Goal: Transaction & Acquisition: Purchase product/service

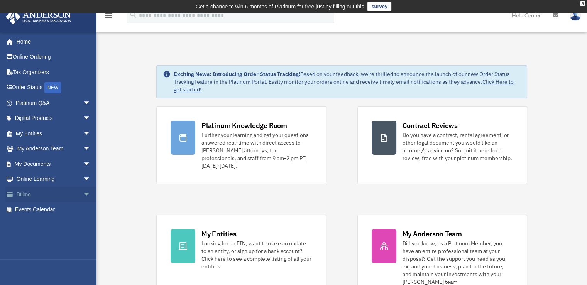
click at [37, 193] on link "Billing arrow_drop_down" at bounding box center [53, 194] width 97 height 15
click at [83, 194] on span "arrow_drop_down" at bounding box center [90, 195] width 15 height 16
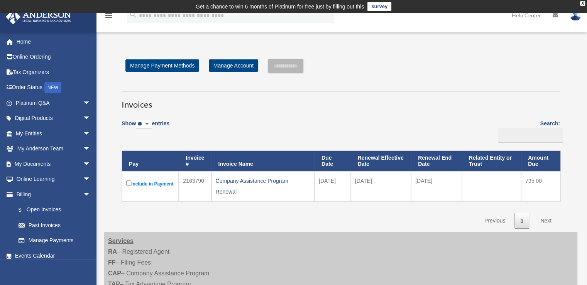
click at [131, 186] on label "Include in Payment" at bounding box center [150, 184] width 48 height 10
click at [544, 222] on link "Next" at bounding box center [545, 221] width 23 height 16
click at [294, 65] on input "**********" at bounding box center [285, 66] width 35 height 14
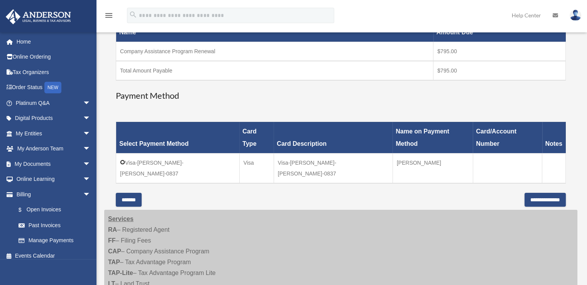
scroll to position [154, 0]
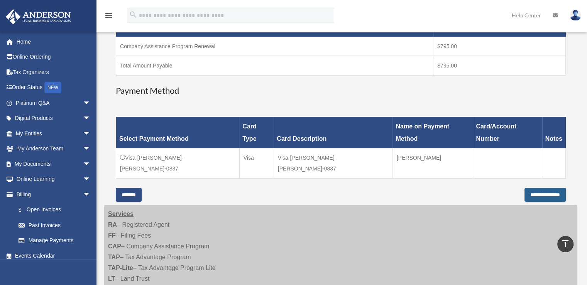
click at [529, 188] on input "**********" at bounding box center [544, 195] width 41 height 14
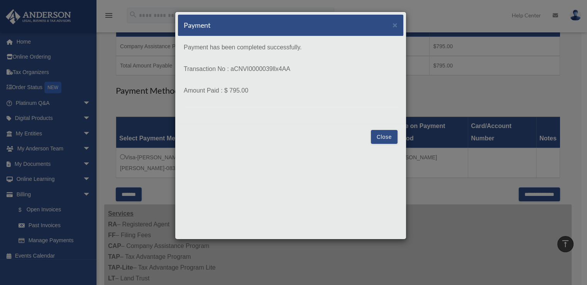
click at [385, 135] on button "Close" at bounding box center [384, 137] width 27 height 14
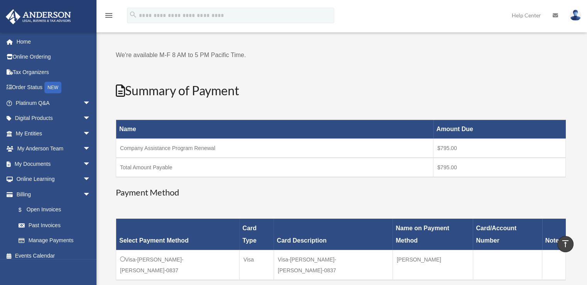
scroll to position [0, 0]
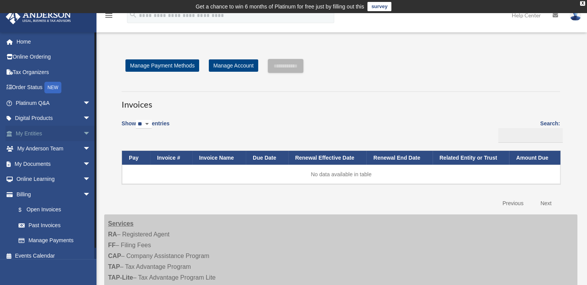
click at [83, 131] on span "arrow_drop_down" at bounding box center [90, 134] width 15 height 16
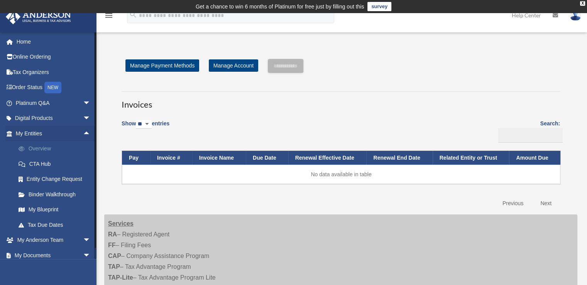
click at [47, 147] on link "Overview" at bounding box center [56, 148] width 91 height 15
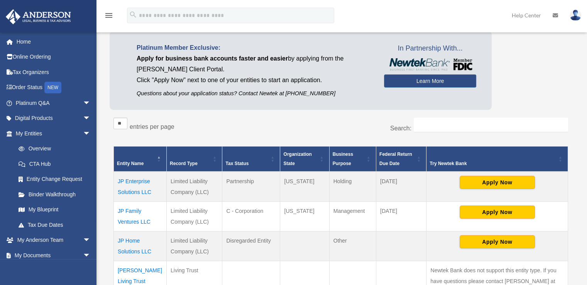
scroll to position [79, 0]
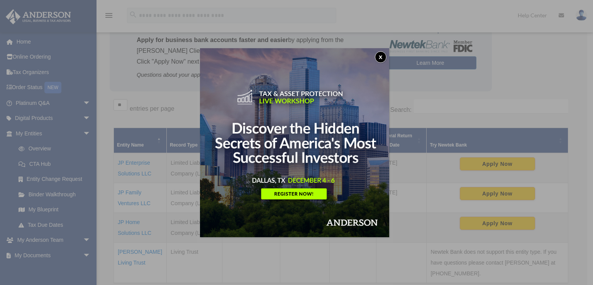
click at [380, 55] on button "x" at bounding box center [381, 57] width 12 height 12
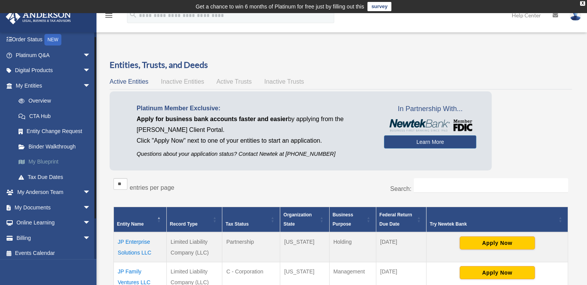
scroll to position [51, 0]
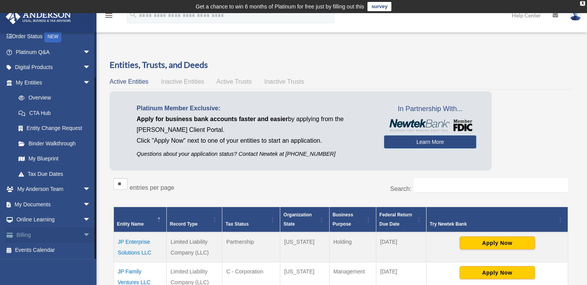
click at [39, 238] on link "Billing arrow_drop_down" at bounding box center [53, 234] width 97 height 15
click at [84, 234] on span "arrow_drop_down" at bounding box center [90, 235] width 15 height 16
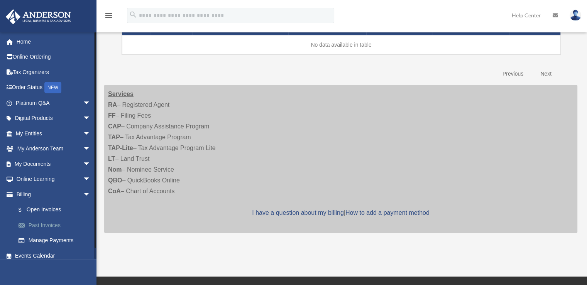
scroll to position [128, 0]
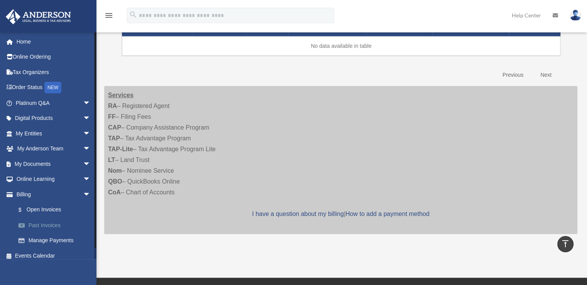
click at [47, 225] on link "Past Invoices" at bounding box center [56, 225] width 91 height 15
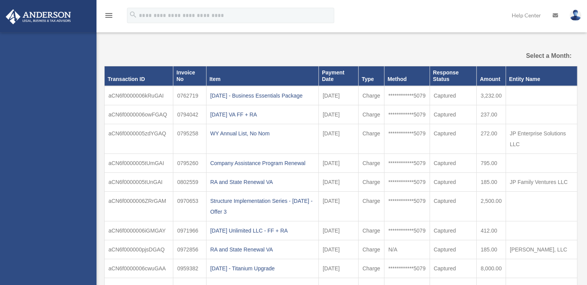
select select
